Goal: Information Seeking & Learning: Find specific fact

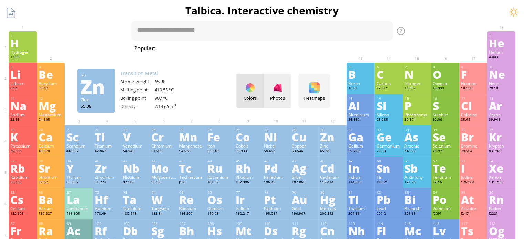
click at [277, 94] on div "Photos" at bounding box center [278, 91] width 28 height 34
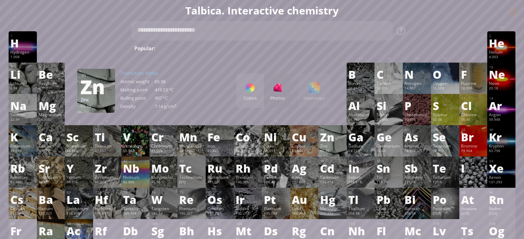
click at [317, 95] on div "Colors Photos Heatmaps Heatmaps Normal mode Melting point Boiling point Density…" at bounding box center [283, 91] width 94 height 34
click at [312, 86] on div "Colors Photos Heatmaps Heatmaps Normal mode Melting point Boiling point Density…" at bounding box center [283, 91] width 94 height 34
drag, startPoint x: 280, startPoint y: 82, endPoint x: 310, endPoint y: 89, distance: 31.1
click at [310, 89] on div "Colors Photos Heatmaps Heatmaps Normal mode Melting point Boiling point Density…" at bounding box center [283, 91] width 94 height 34
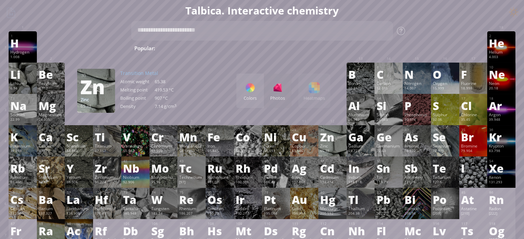
click at [310, 89] on div "Colors Photos Heatmaps Heatmaps Normal mode Melting point Boiling point Density…" at bounding box center [283, 91] width 94 height 34
click at [433, 50] on span "Fe + O 2" at bounding box center [446, 48] width 27 height 8
type textarea "*******"
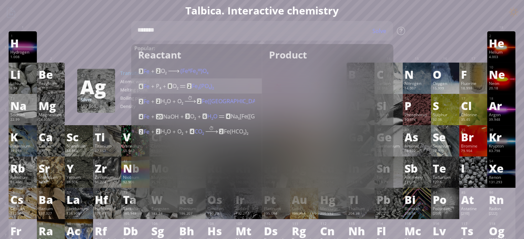
click at [201, 88] on span "Fe 3 (PO 4 ) 2" at bounding box center [202, 86] width 22 height 8
